Goal: Transaction & Acquisition: Purchase product/service

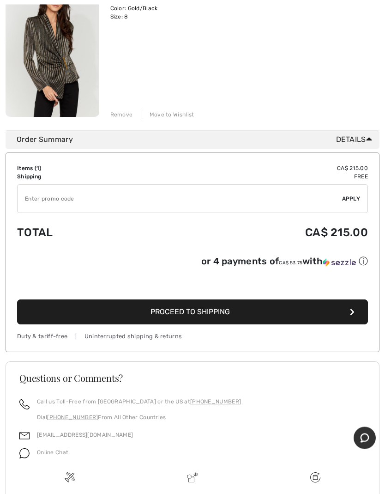
scroll to position [162, 0]
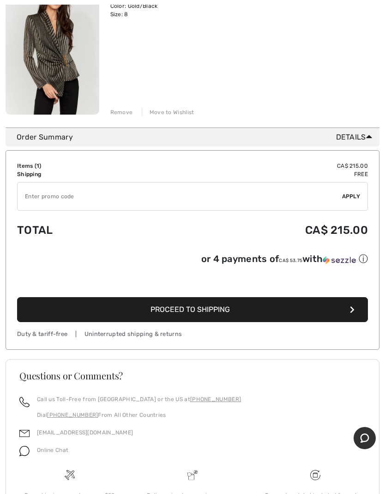
click at [209, 305] on button "Proceed to Shipping" at bounding box center [192, 309] width 351 height 25
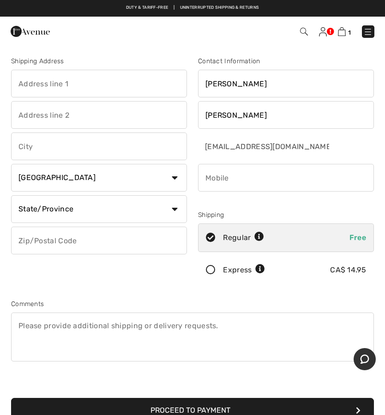
click at [48, 85] on input "text" at bounding box center [99, 84] width 176 height 28
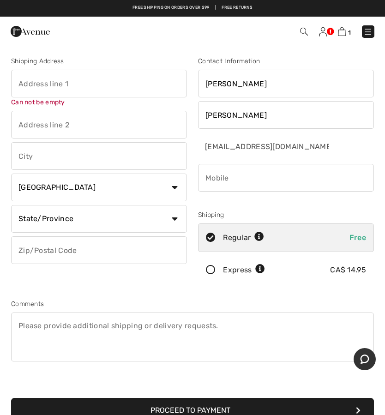
type input "Saint John"
type input "1040 Mollins Dr"
type input "E2M 4L8"
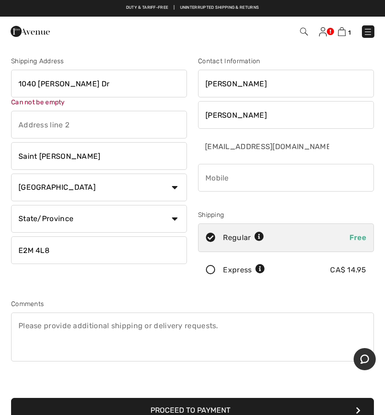
click at [85, 84] on input "1040 Mollins Dr" at bounding box center [99, 84] width 176 height 28
type input "[STREET_ADDRESS][PERSON_NAME]"
click at [182, 186] on select "Country Canada United States Afghanistan Aland Islands Albania Algeria American…" at bounding box center [99, 188] width 176 height 28
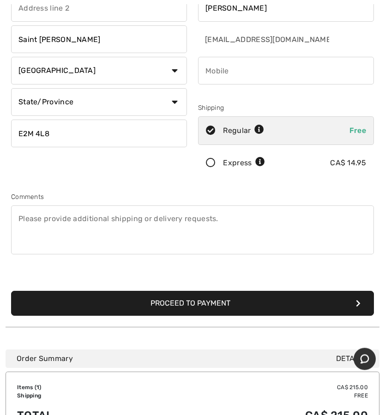
scroll to position [107, 0]
click at [173, 101] on select "State/Province Alberta British Columbia Manitoba New Brunswick Newfoundland and…" at bounding box center [99, 102] width 176 height 28
select select "NB"
click at [225, 71] on input "phone" at bounding box center [286, 71] width 176 height 28
type input "5066723207"
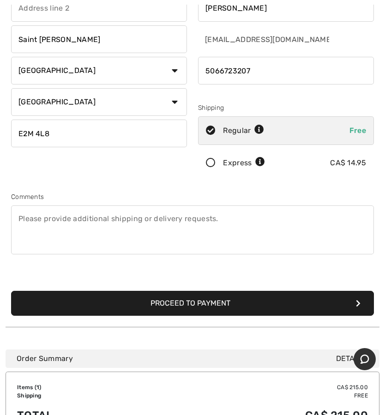
click at [205, 300] on button "Proceed to Payment" at bounding box center [192, 303] width 363 height 25
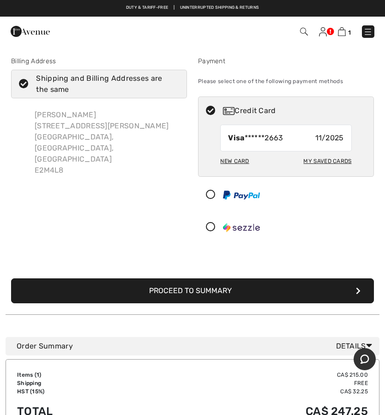
click at [243, 158] on div "New Card" at bounding box center [234, 161] width 29 height 16
radio input "true"
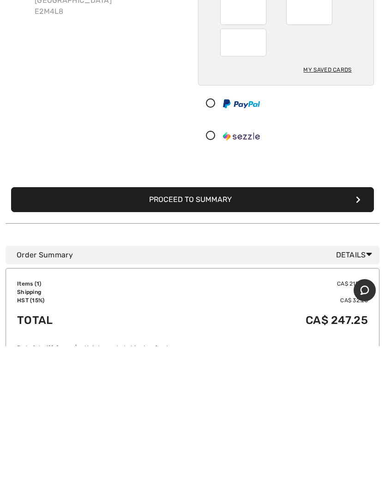
click at [225, 335] on button "Proceed to Summary" at bounding box center [192, 347] width 363 height 25
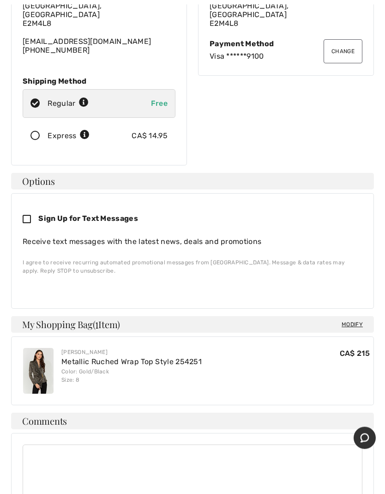
scroll to position [132, 0]
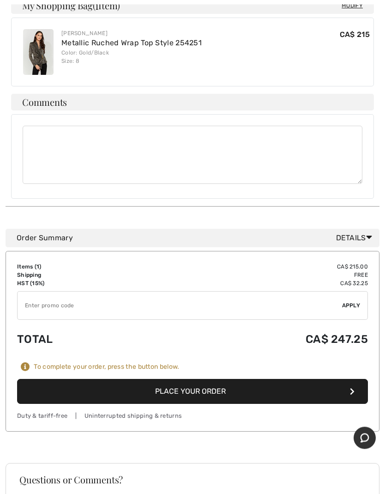
click at [198, 379] on button "Place Your Order" at bounding box center [192, 391] width 351 height 25
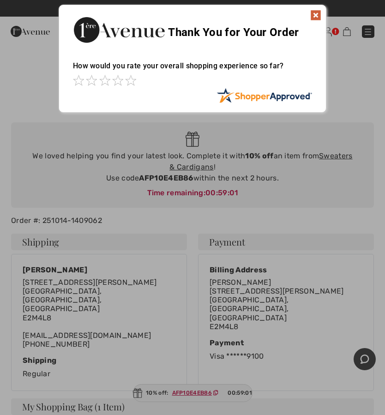
click at [325, 7] on div "Thank You for Your Order" at bounding box center [192, 28] width 267 height 47
click at [319, 16] on img at bounding box center [315, 15] width 11 height 11
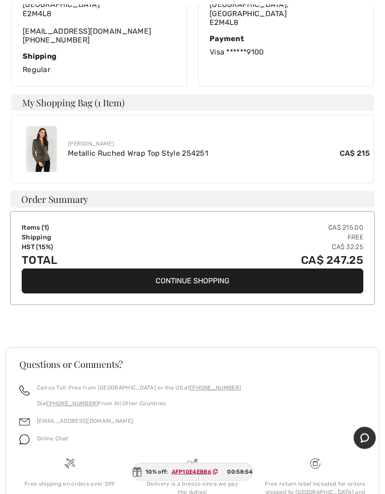
scroll to position [305, 0]
